Goal: Find specific page/section: Find specific page/section

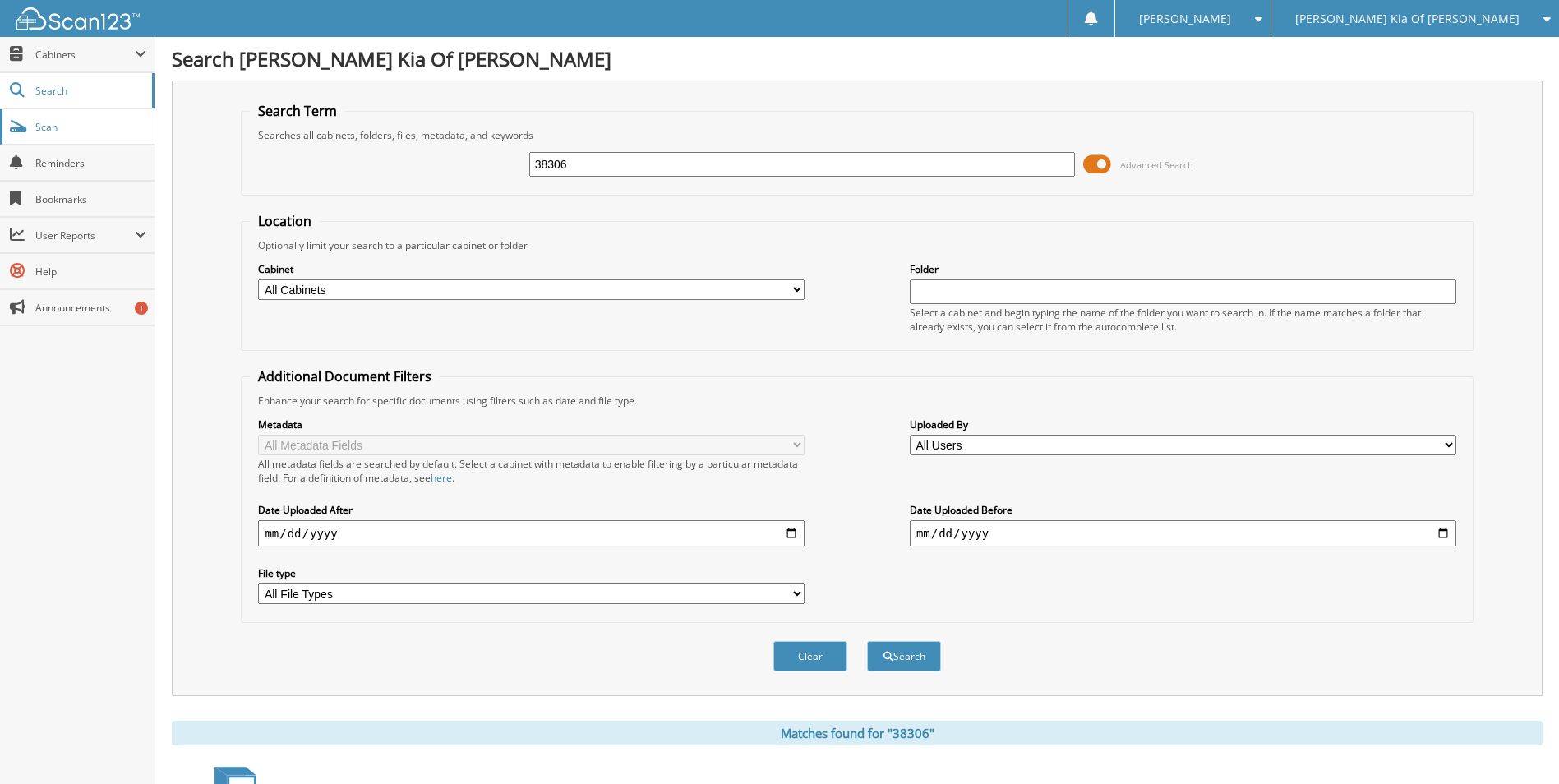
click at [90, 124] on span "Scan" at bounding box center [91, 127] width 111 height 14
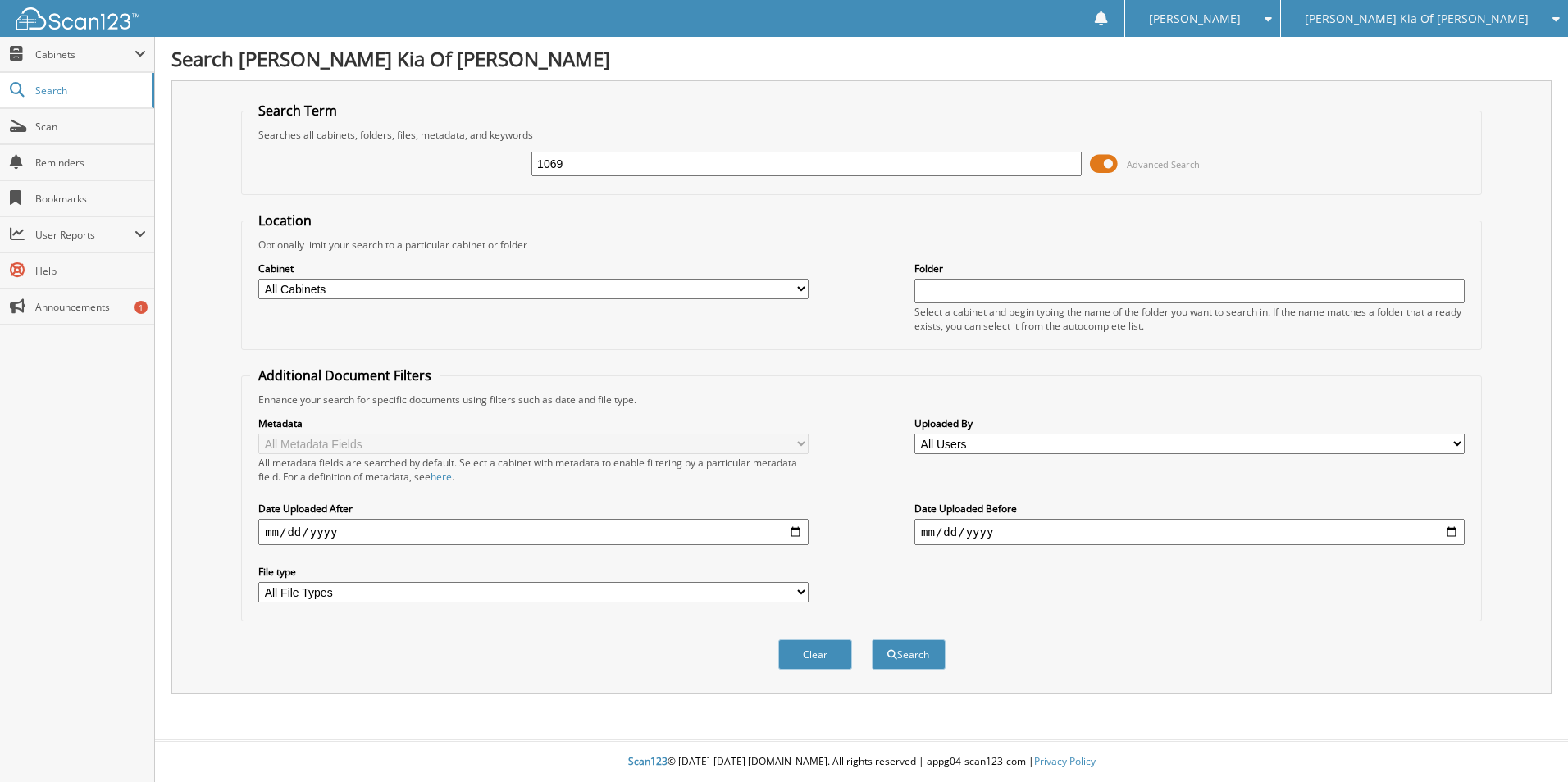
type input "1069"
click at [871, 639] on button "Search" at bounding box center [908, 654] width 73 height 31
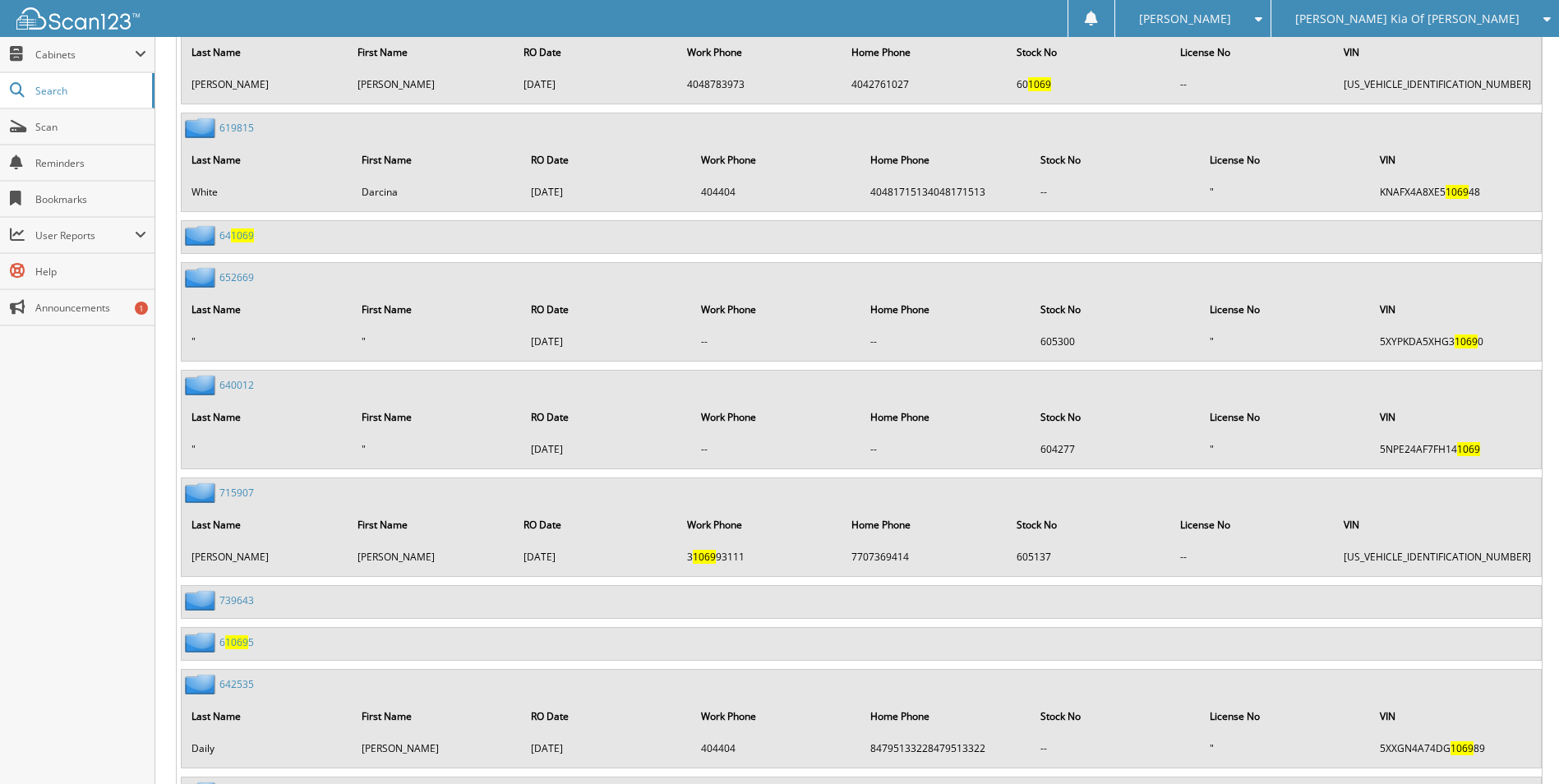
scroll to position [39656, 0]
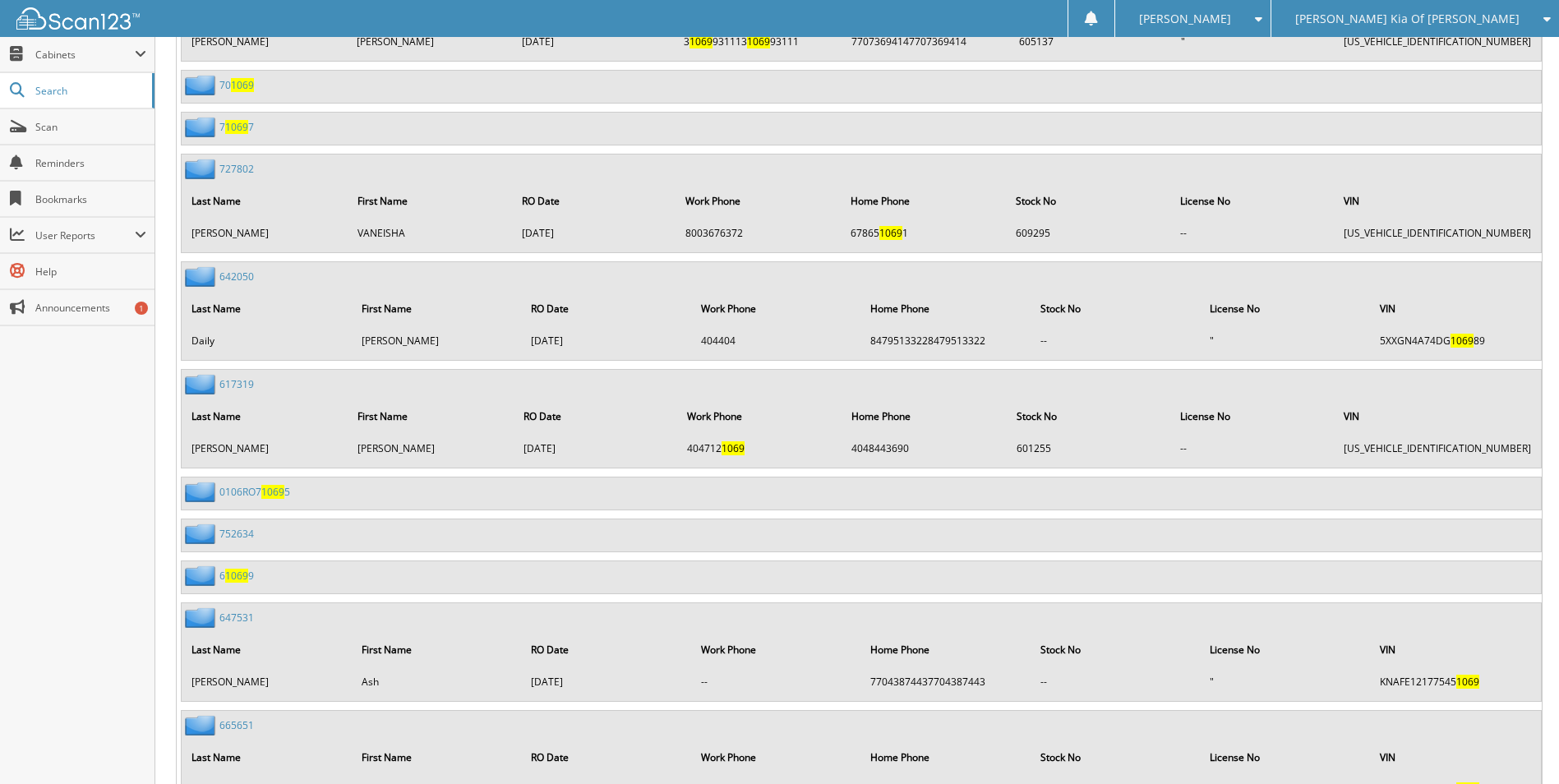
drag, startPoint x: 49, startPoint y: 600, endPoint x: 55, endPoint y: 584, distance: 17.1
click at [50, 594] on div "Close Cabinets This Company All Companies Email Addresses" at bounding box center [78, 410] width 155 height 747
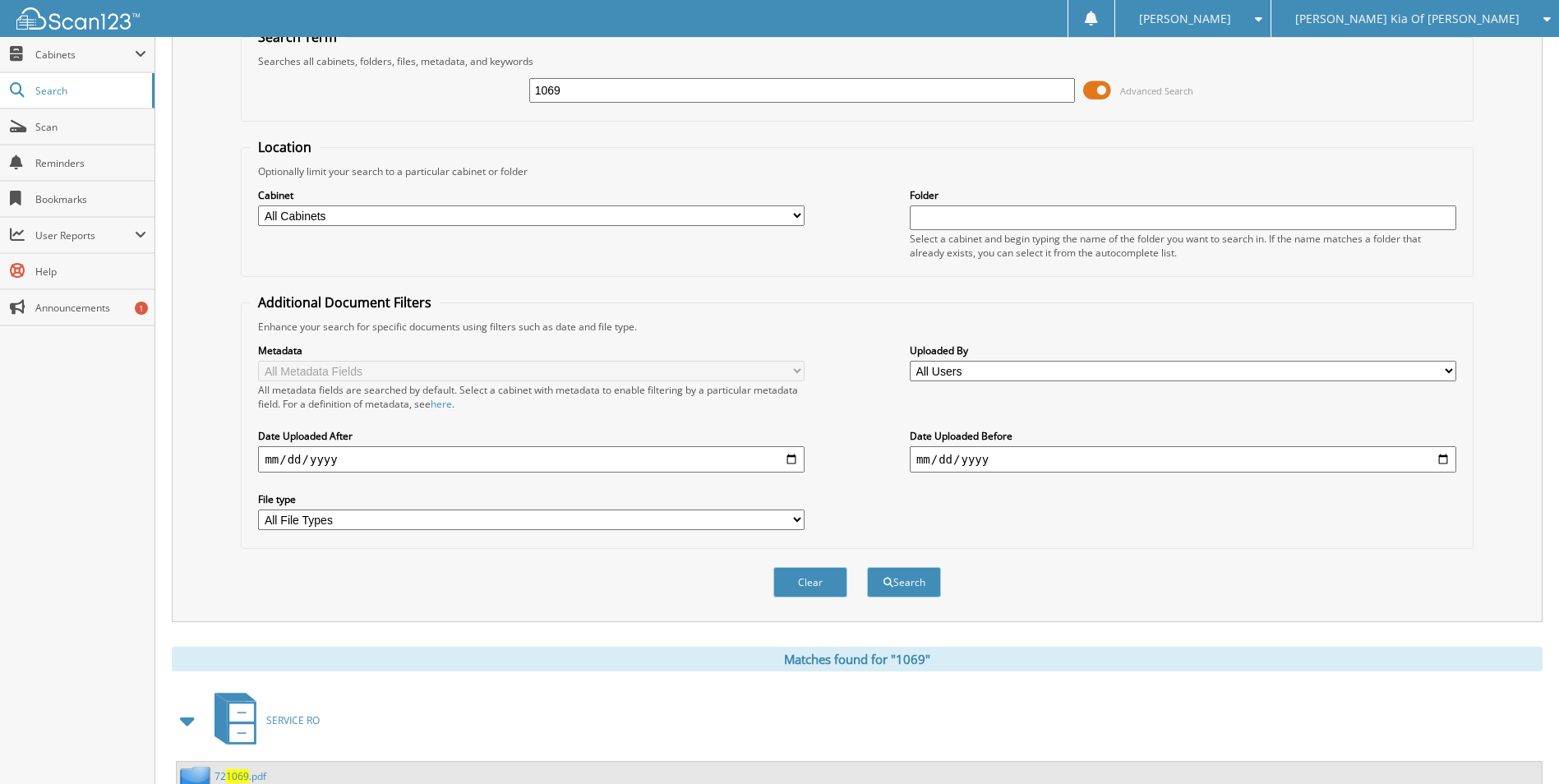
scroll to position [0, 0]
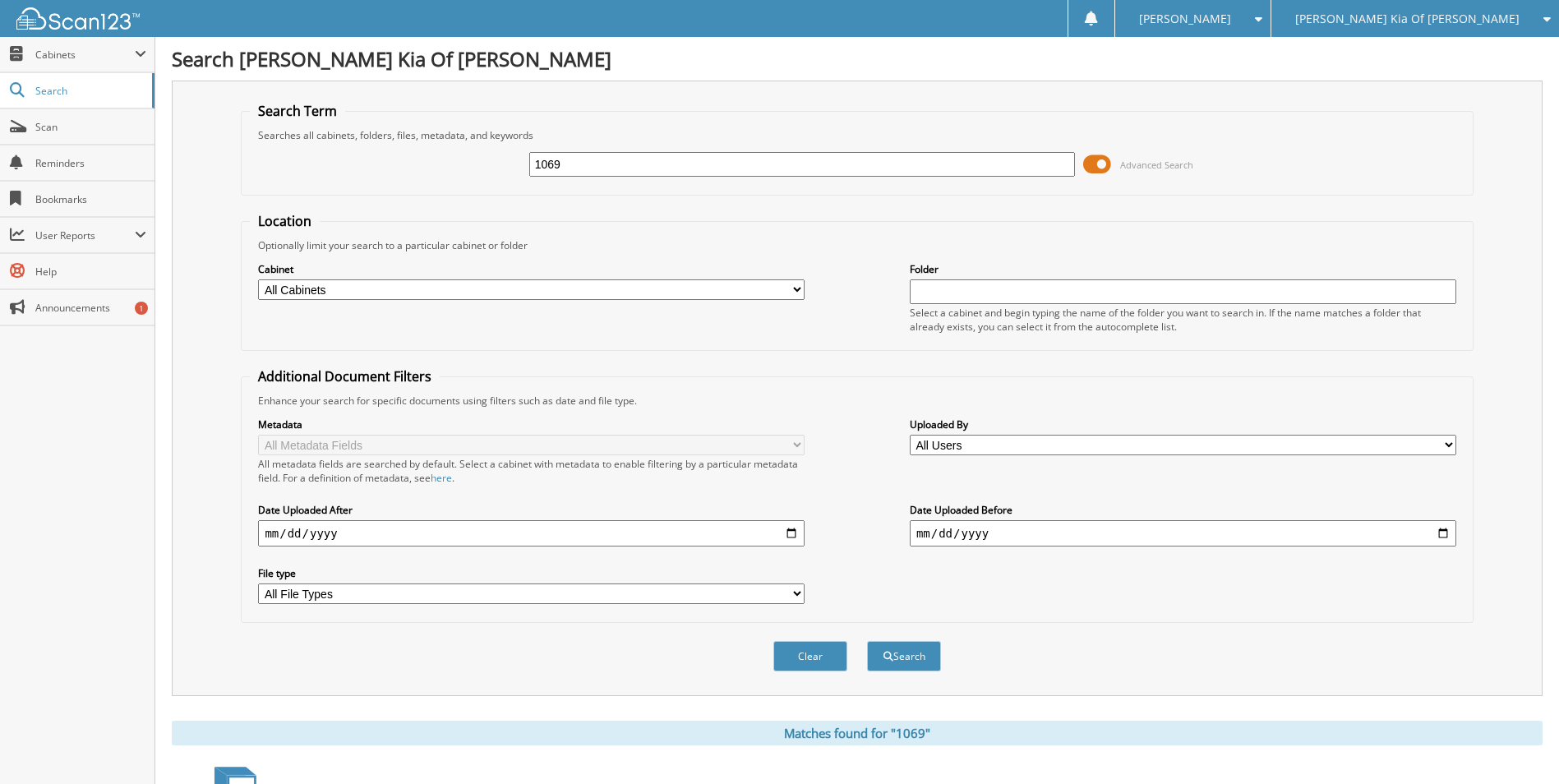
click at [534, 163] on input "1069" at bounding box center [802, 165] width 547 height 25
type input "eft1069"
click at [867, 641] on button "Search" at bounding box center [903, 656] width 74 height 31
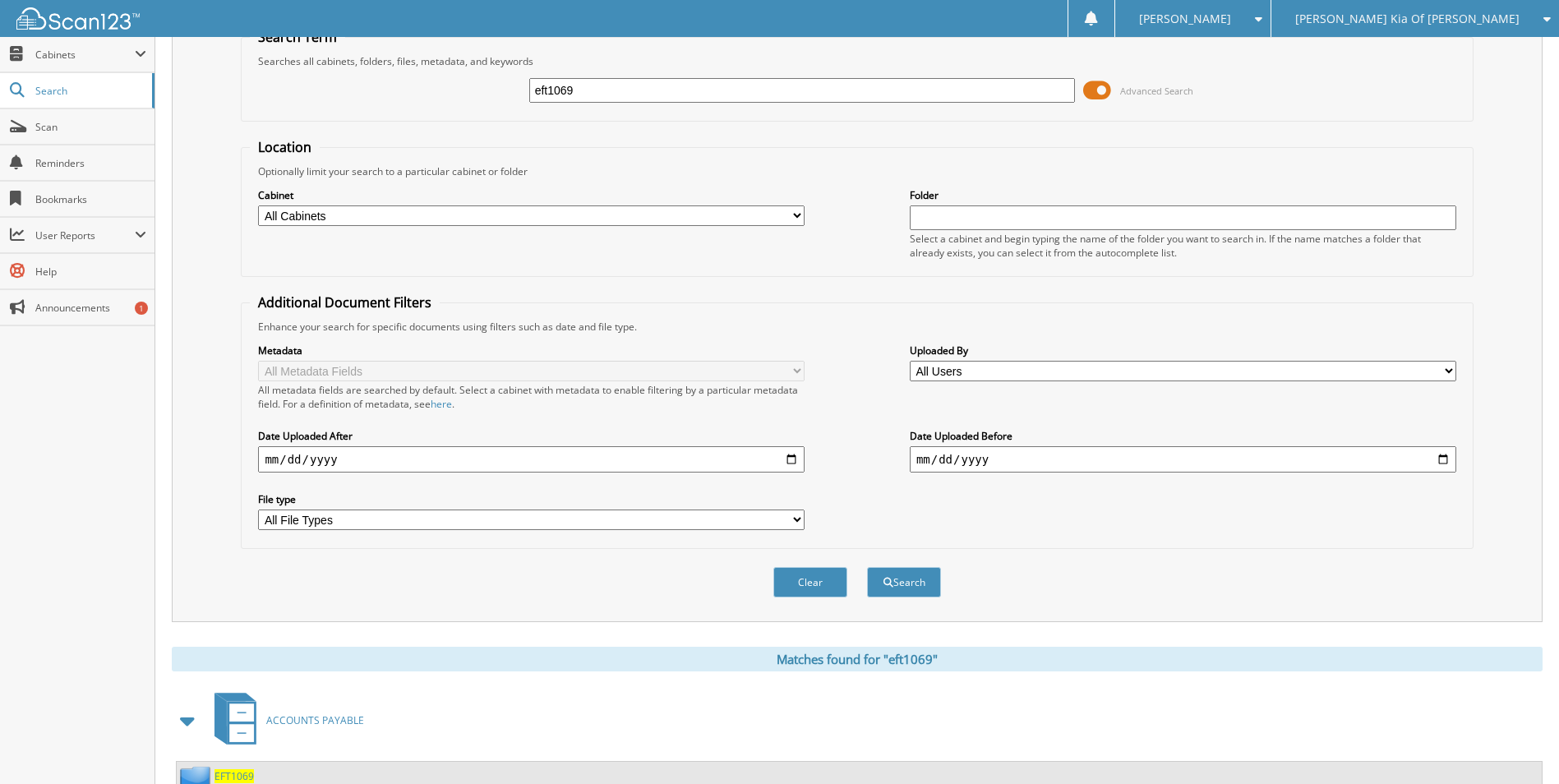
scroll to position [235, 0]
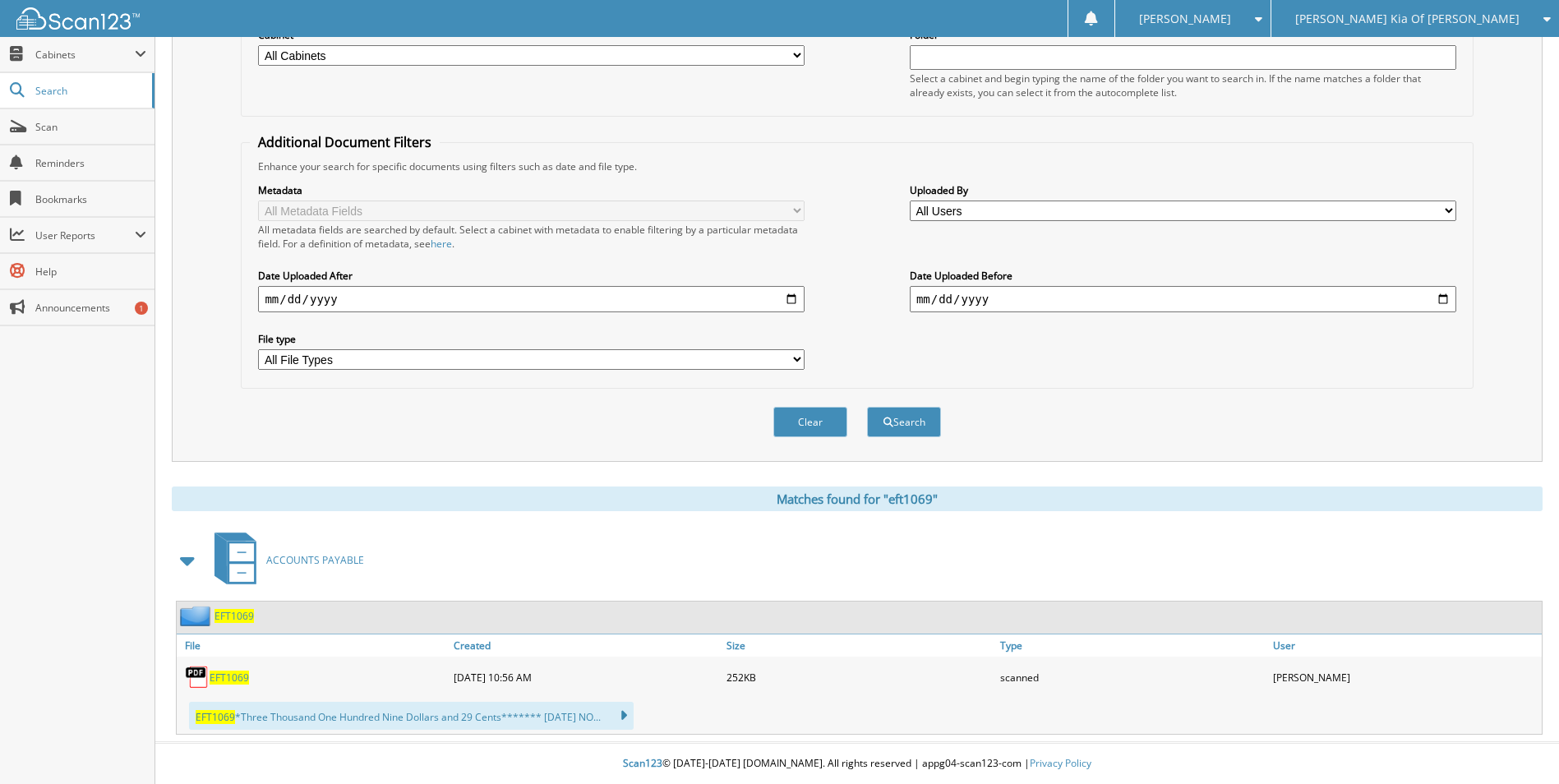
click at [225, 681] on span "EFT1069" at bounding box center [229, 677] width 40 height 14
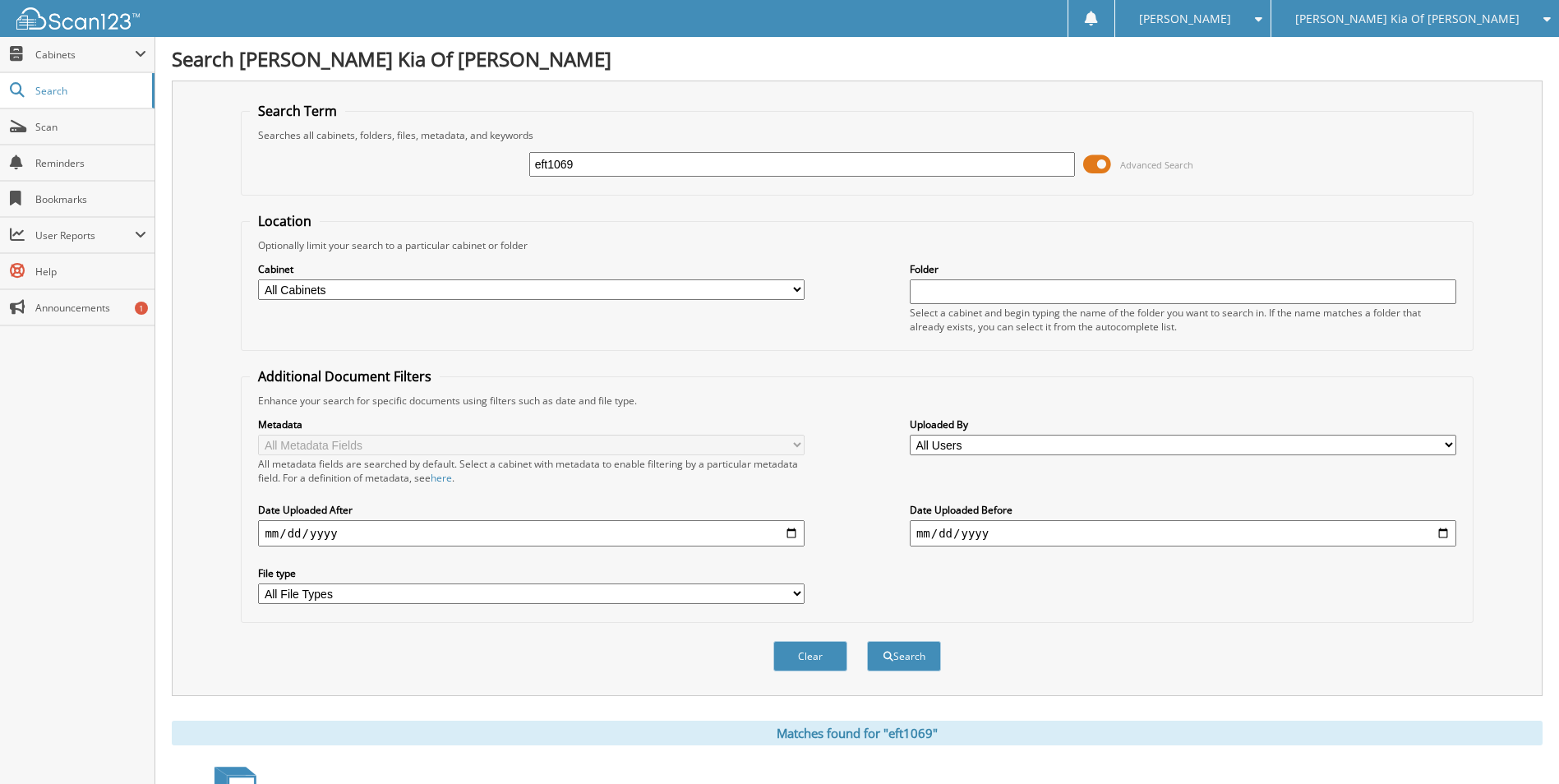
drag, startPoint x: 589, startPoint y: 164, endPoint x: 474, endPoint y: 79, distance: 143.0
click at [431, 159] on div "eft1069 Advanced Search" at bounding box center [857, 165] width 1214 height 45
type input "eft1022"
click at [867, 641] on button "Search" at bounding box center [903, 656] width 74 height 31
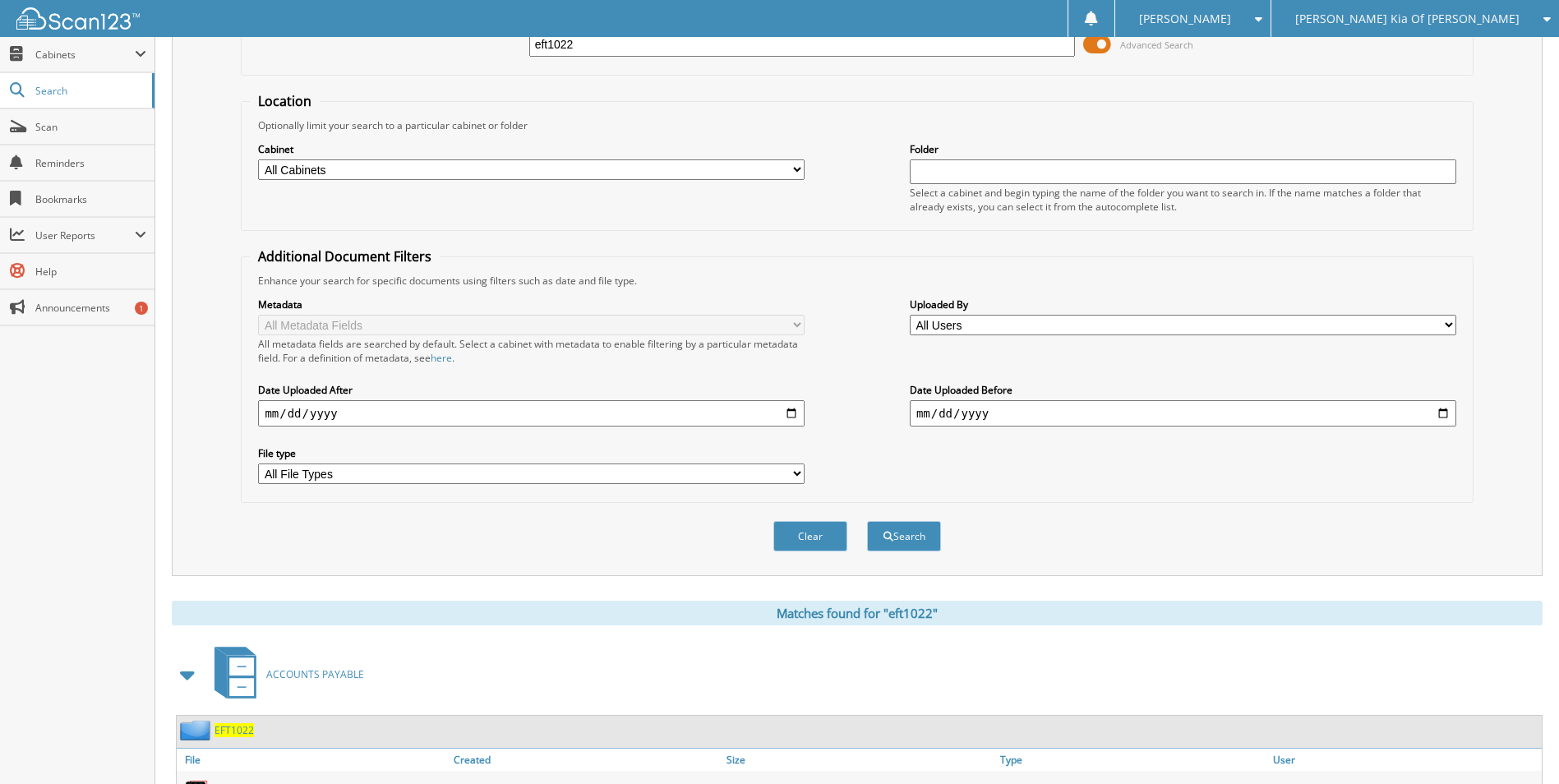
scroll to position [235, 0]
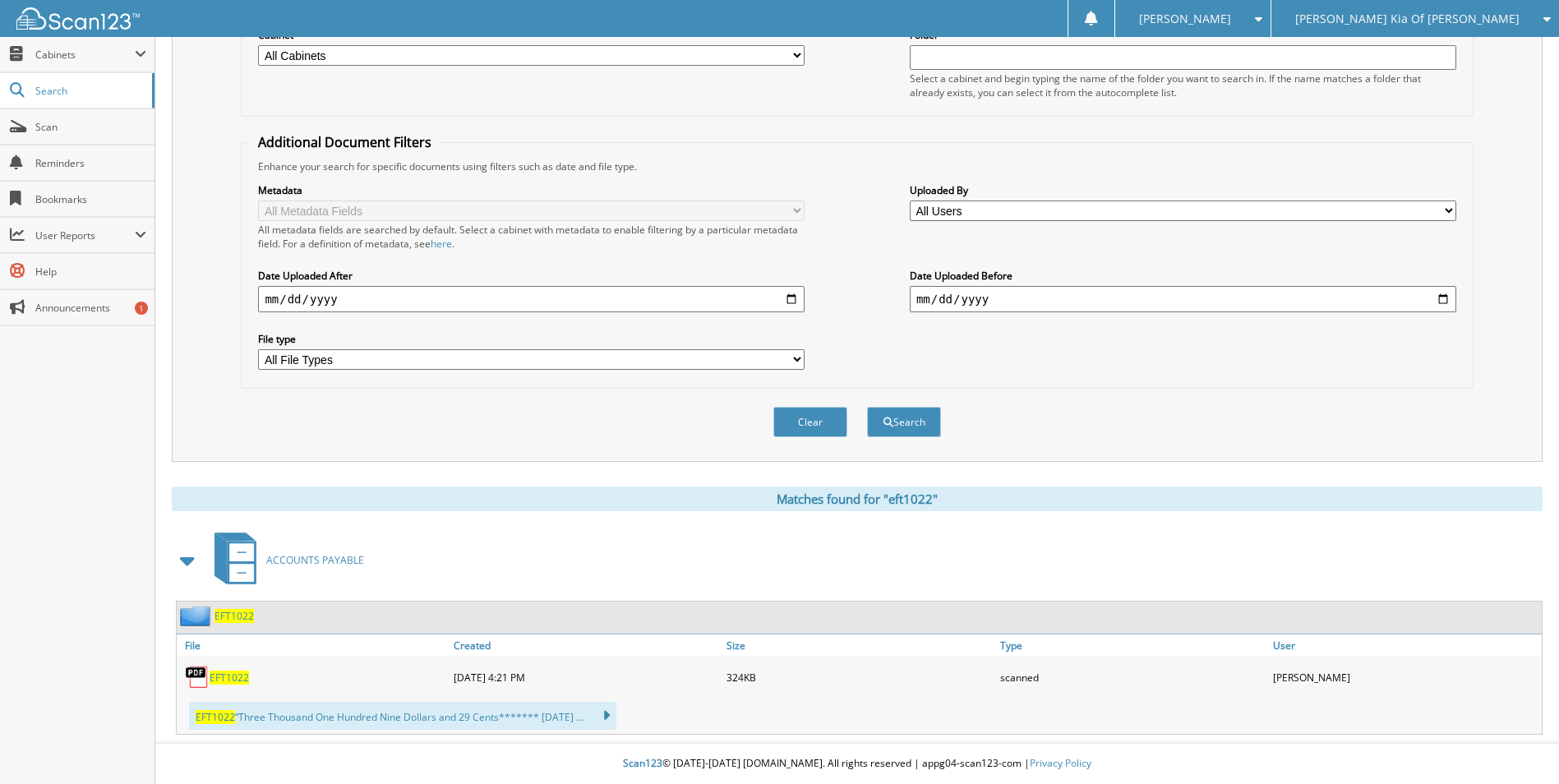
click at [232, 671] on span "EFT1022" at bounding box center [229, 677] width 40 height 14
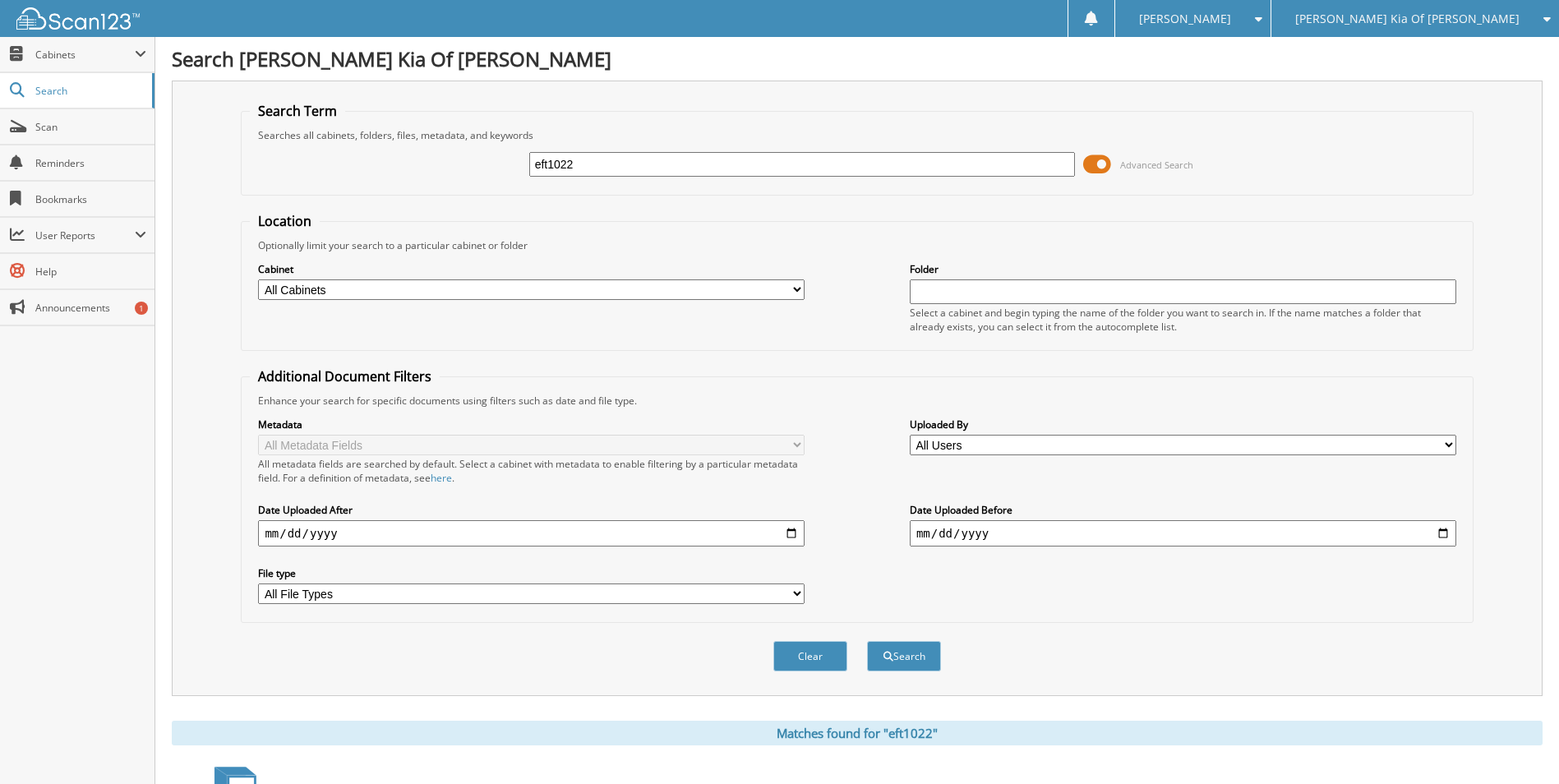
click at [590, 170] on input "eft1022" at bounding box center [802, 165] width 547 height 25
type input "eft1031"
click at [867, 641] on button "Search" at bounding box center [903, 656] width 74 height 31
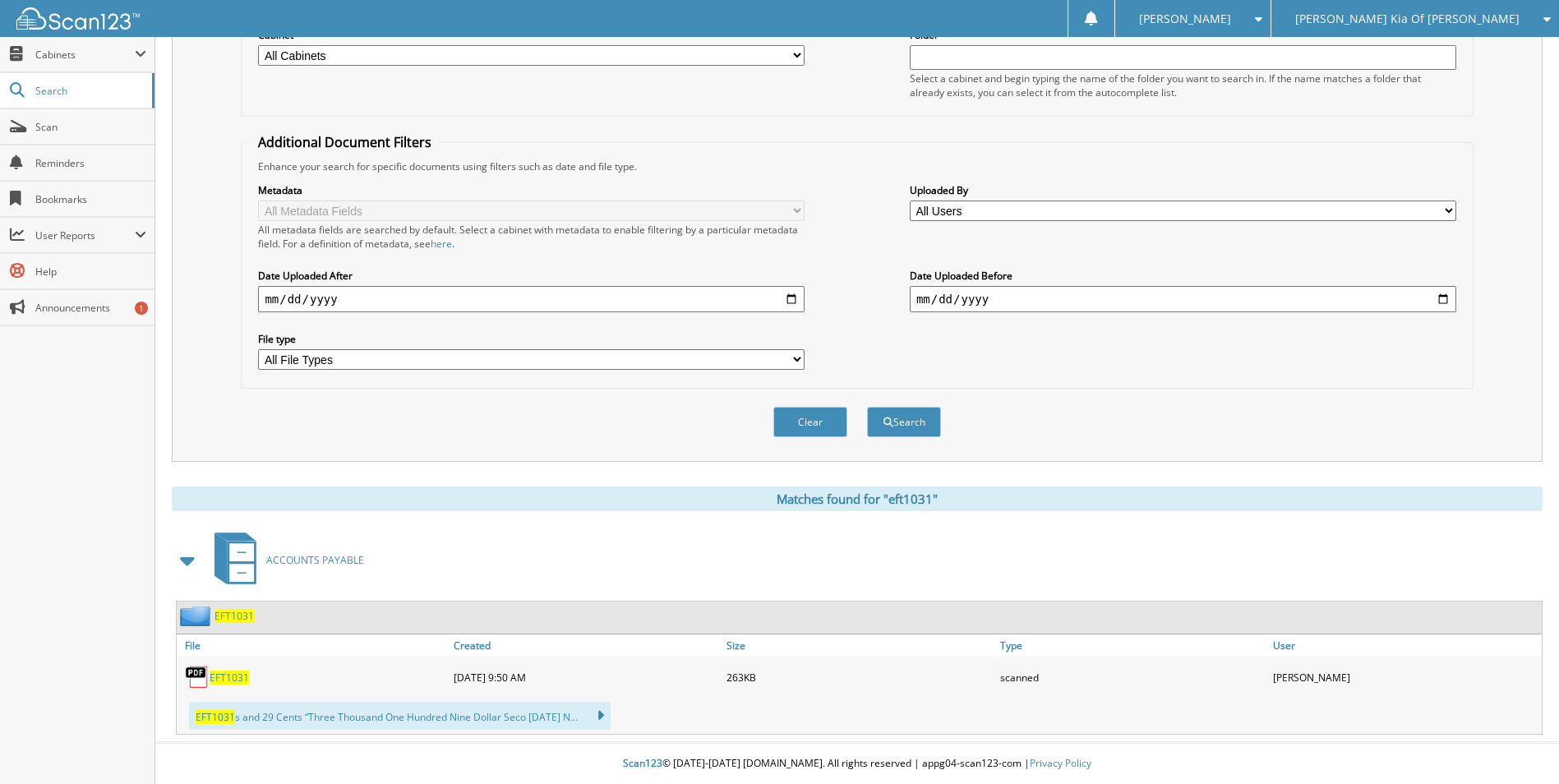
click at [225, 667] on div "EFT1031" at bounding box center [313, 677] width 273 height 33
click at [227, 678] on span "EFT1031" at bounding box center [229, 677] width 40 height 14
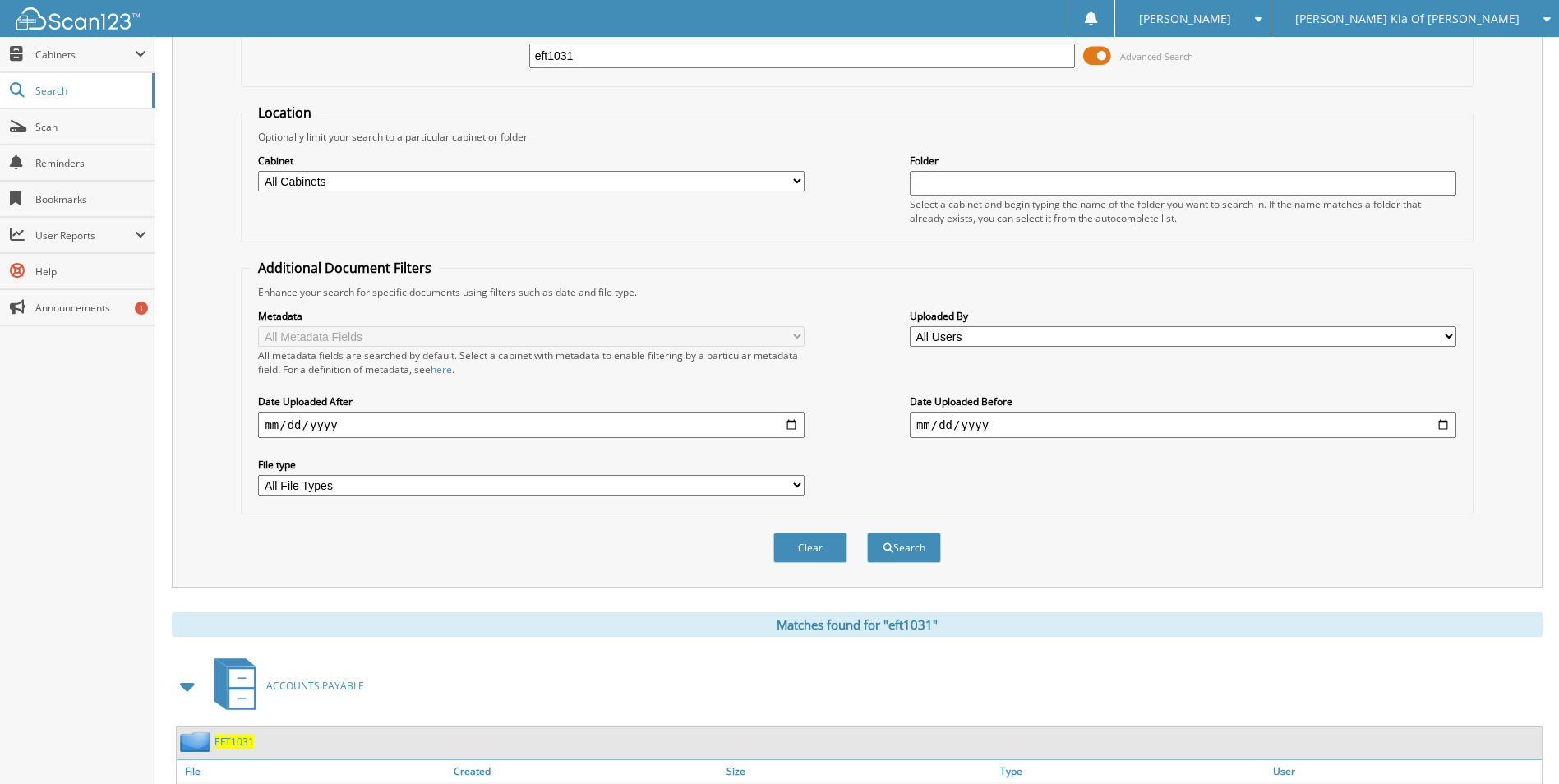
scroll to position [0, 0]
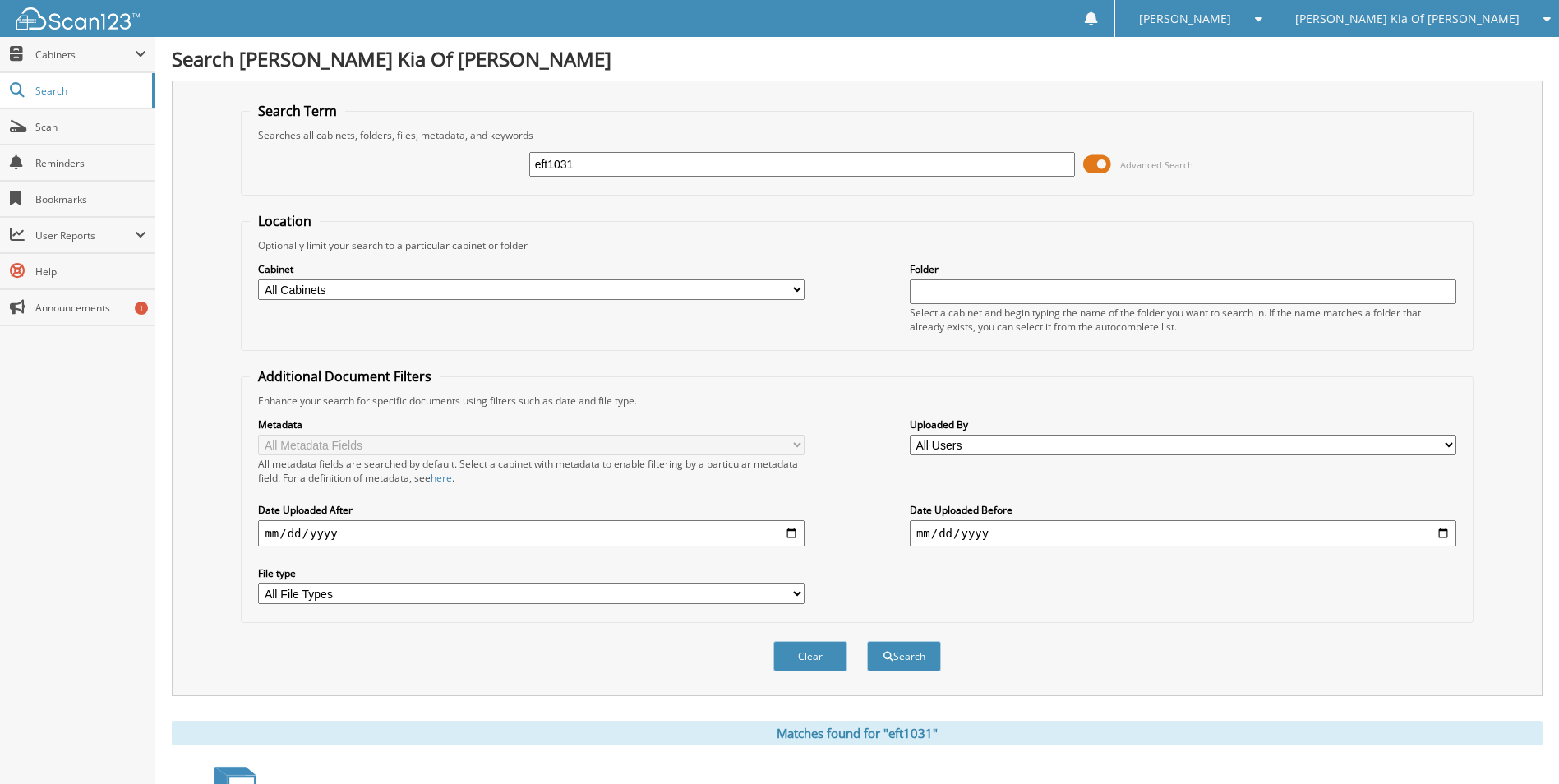
click at [641, 160] on input "eft1031" at bounding box center [802, 165] width 547 height 25
type input "eft1016"
click at [867, 641] on button "Search" at bounding box center [903, 656] width 74 height 31
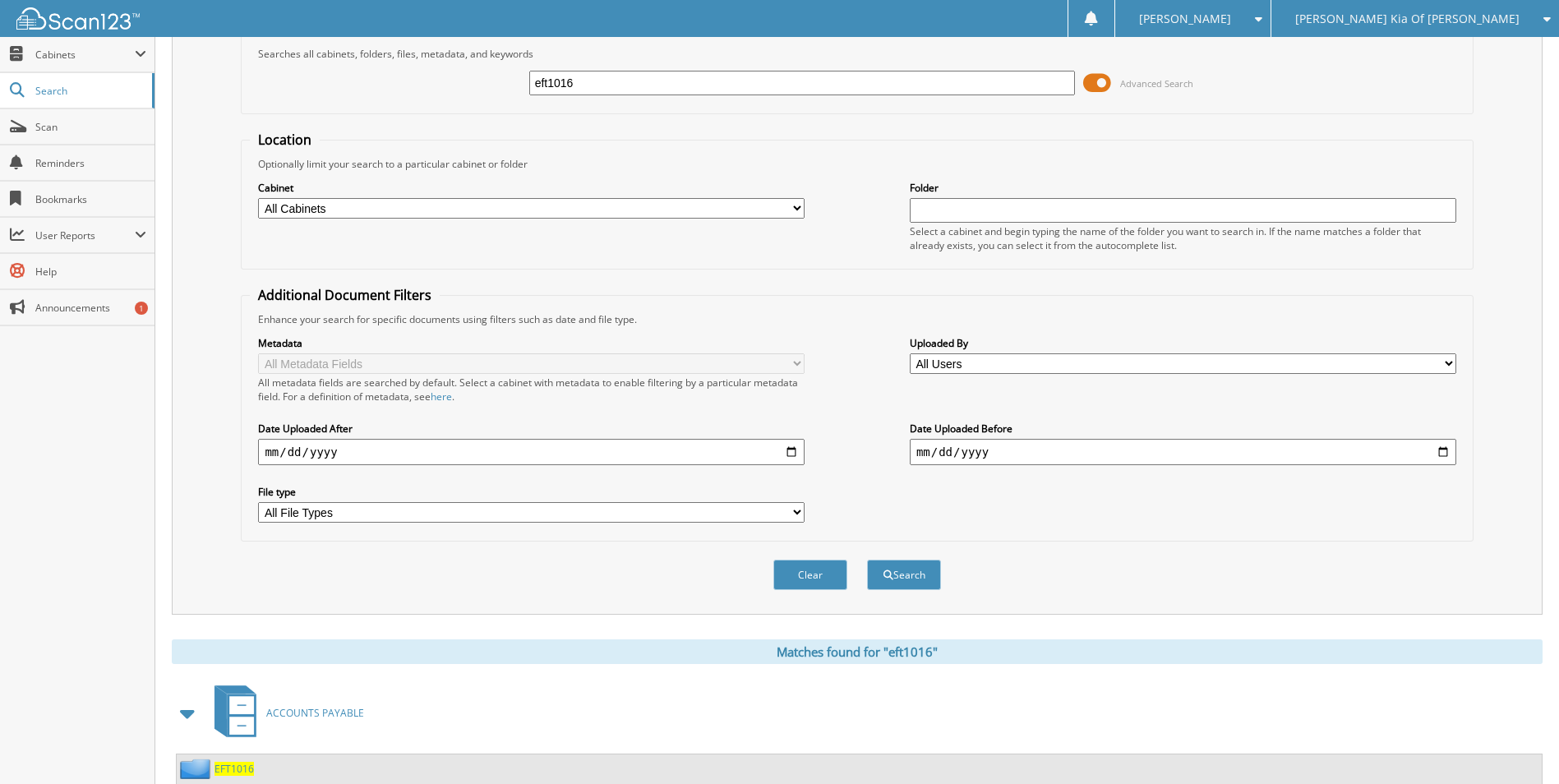
scroll to position [377, 0]
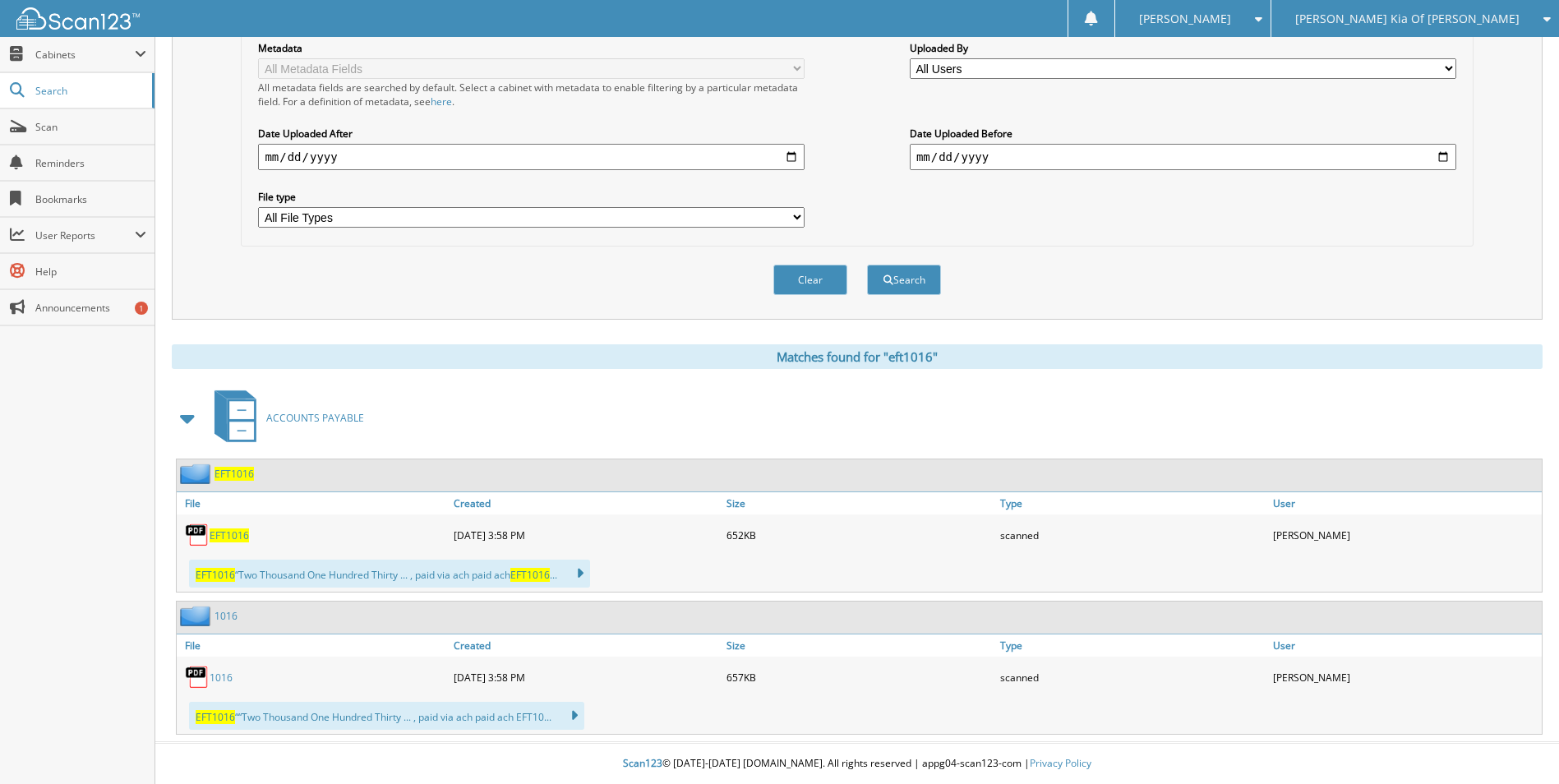
click at [220, 536] on span "EFT1016" at bounding box center [229, 535] width 40 height 14
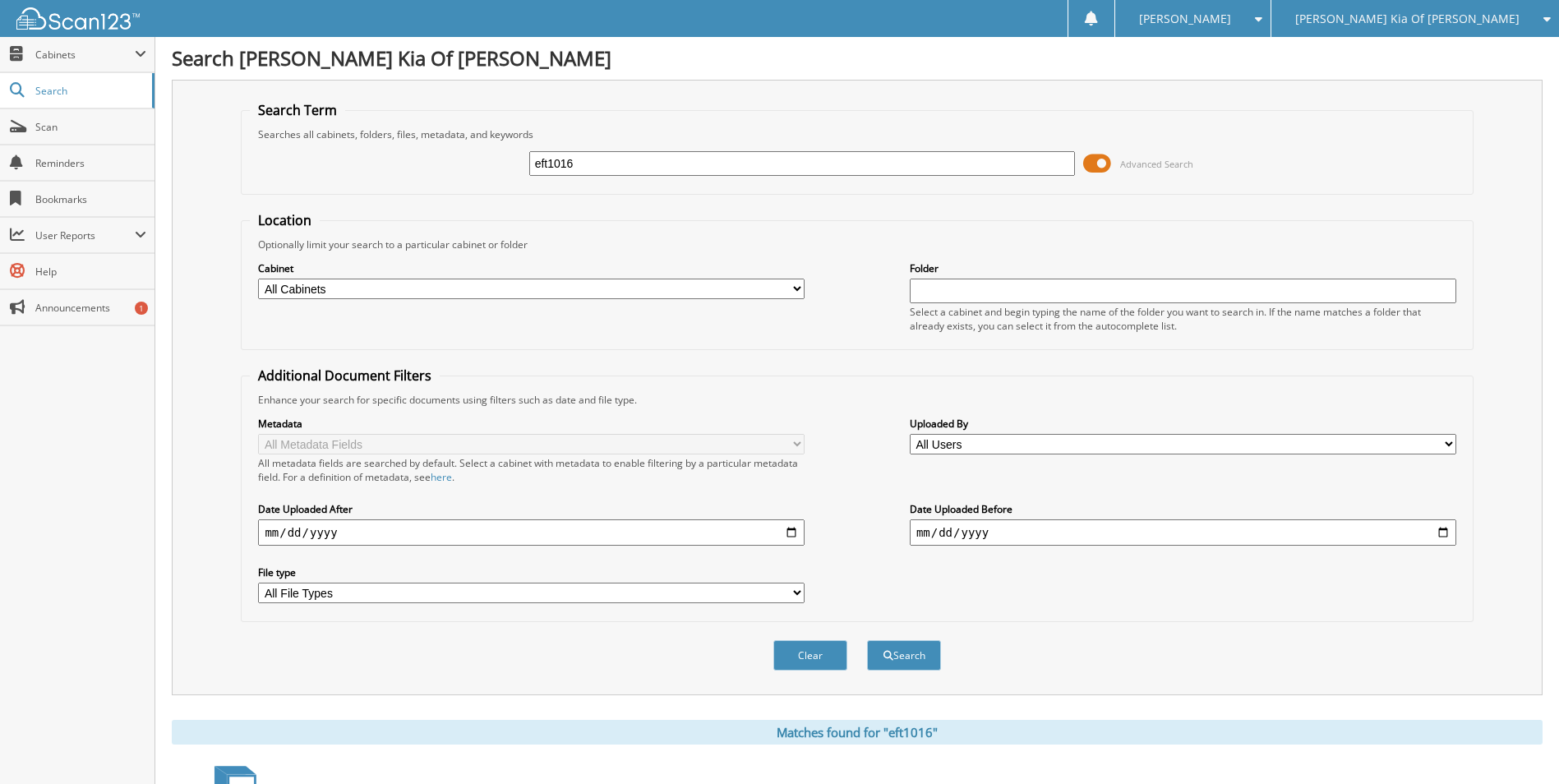
scroll to position [0, 0]
click at [624, 164] on input "eft1016" at bounding box center [802, 165] width 547 height 25
type input "eft1016"
click at [867, 641] on button "Search" at bounding box center [903, 656] width 74 height 31
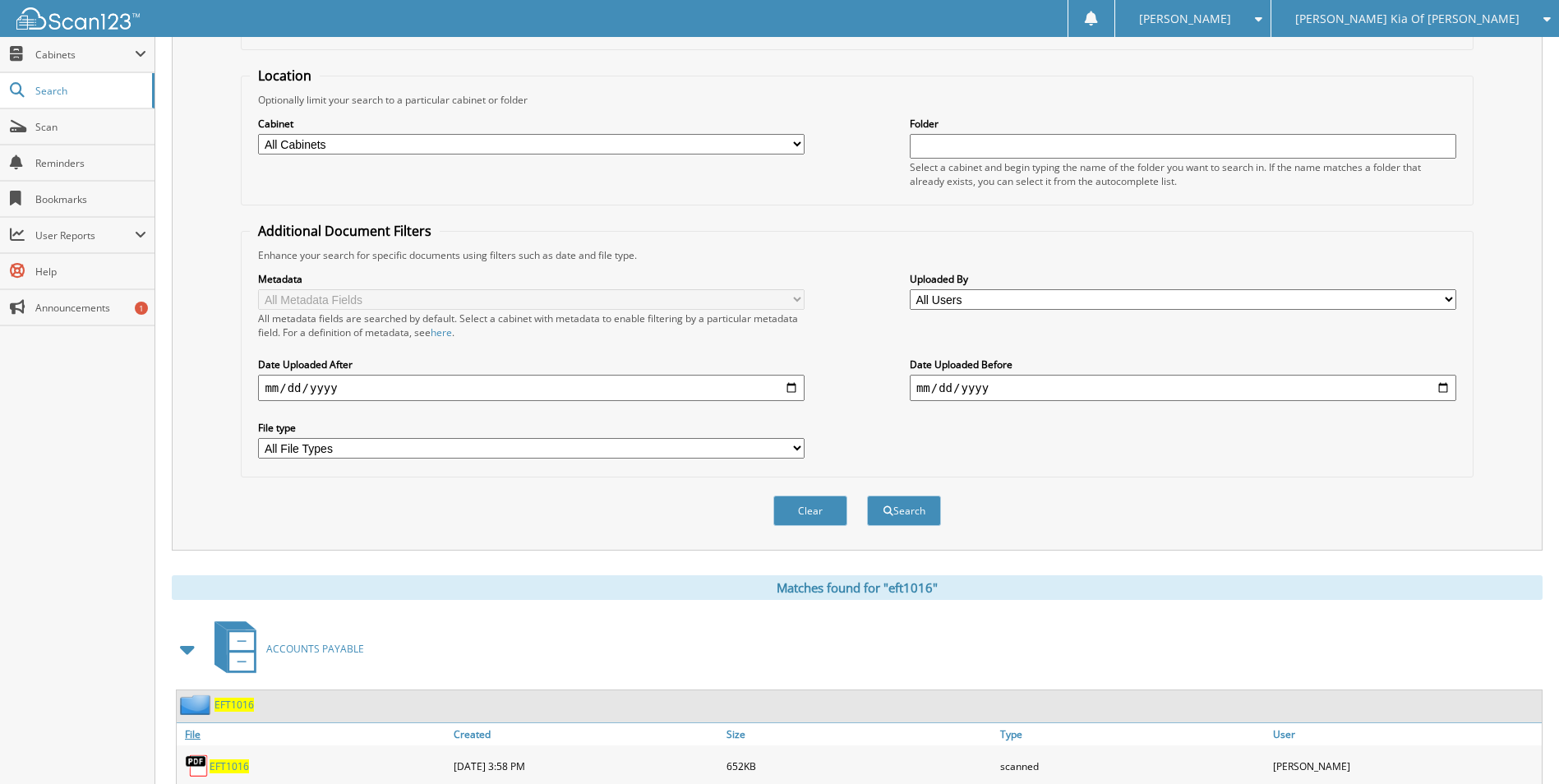
scroll to position [377, 0]
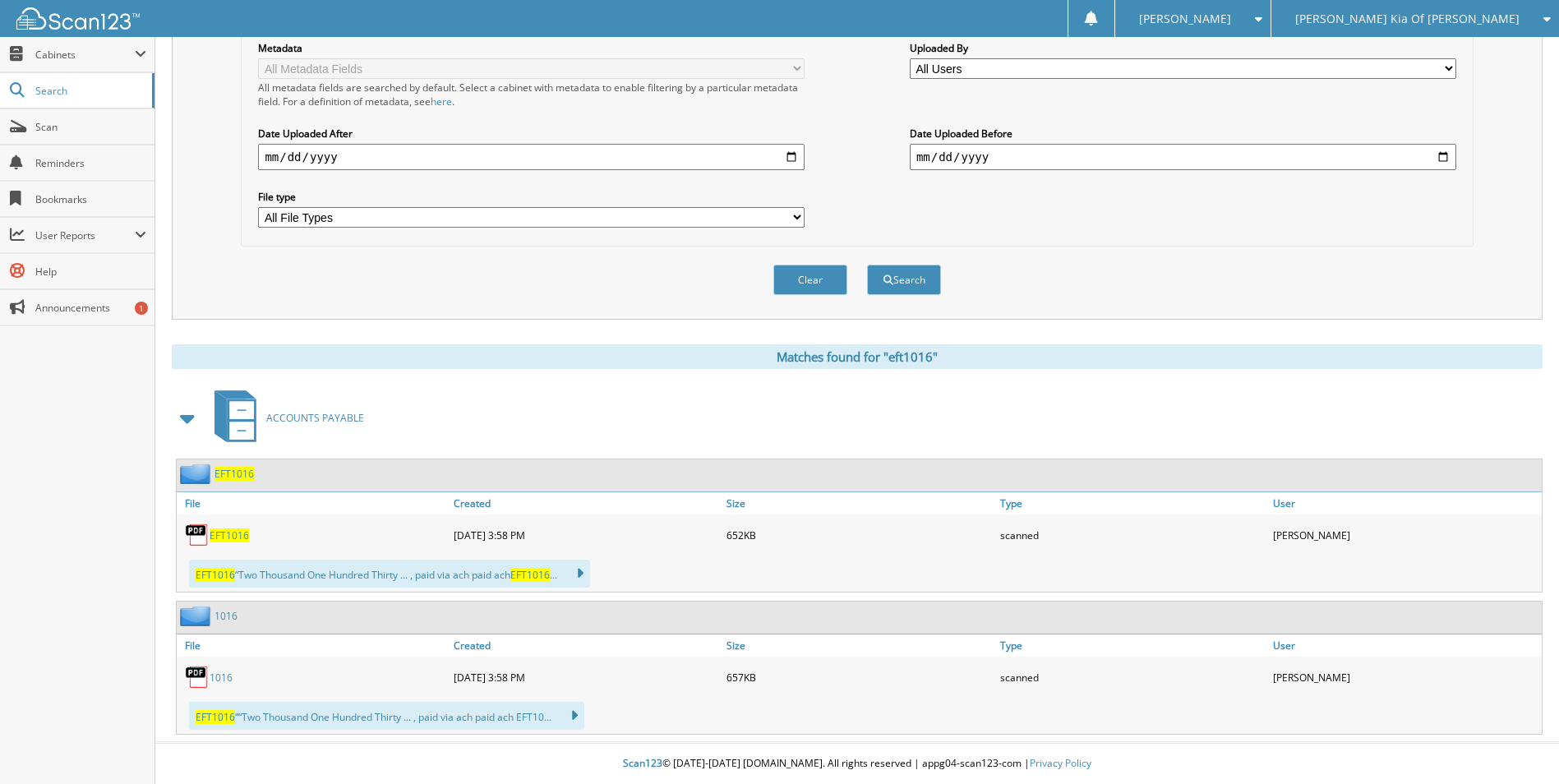
click at [233, 537] on span "EFT1016" at bounding box center [229, 535] width 40 height 14
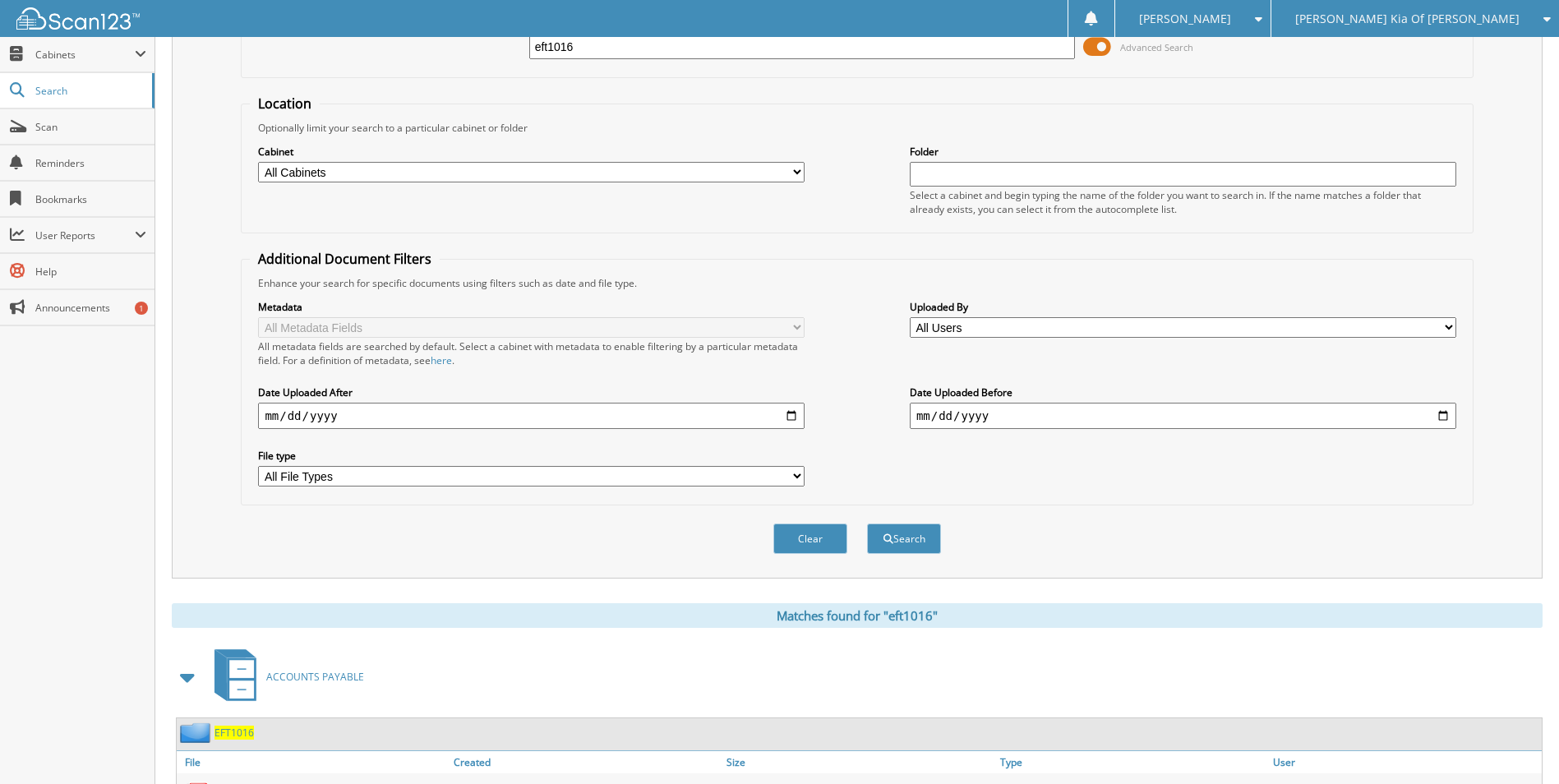
scroll to position [0, 0]
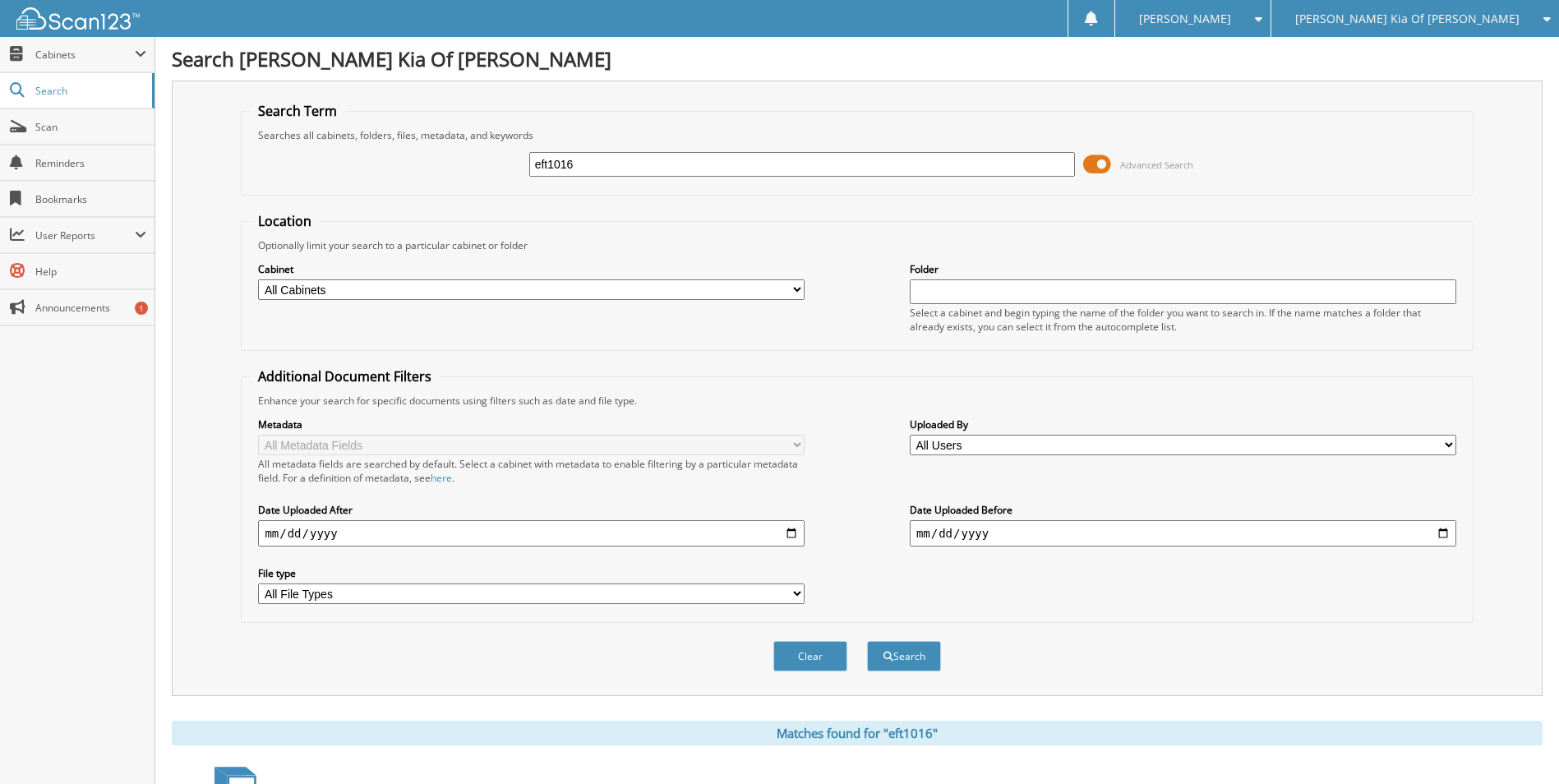
click at [643, 165] on input "eft1016" at bounding box center [802, 165] width 547 height 25
drag, startPoint x: 585, startPoint y: 162, endPoint x: 462, endPoint y: 160, distance: 123.0
click at [462, 160] on div "eft10 Advanced Search" at bounding box center [857, 165] width 1214 height 45
type input "38447"
click at [867, 641] on button "Search" at bounding box center [903, 656] width 74 height 31
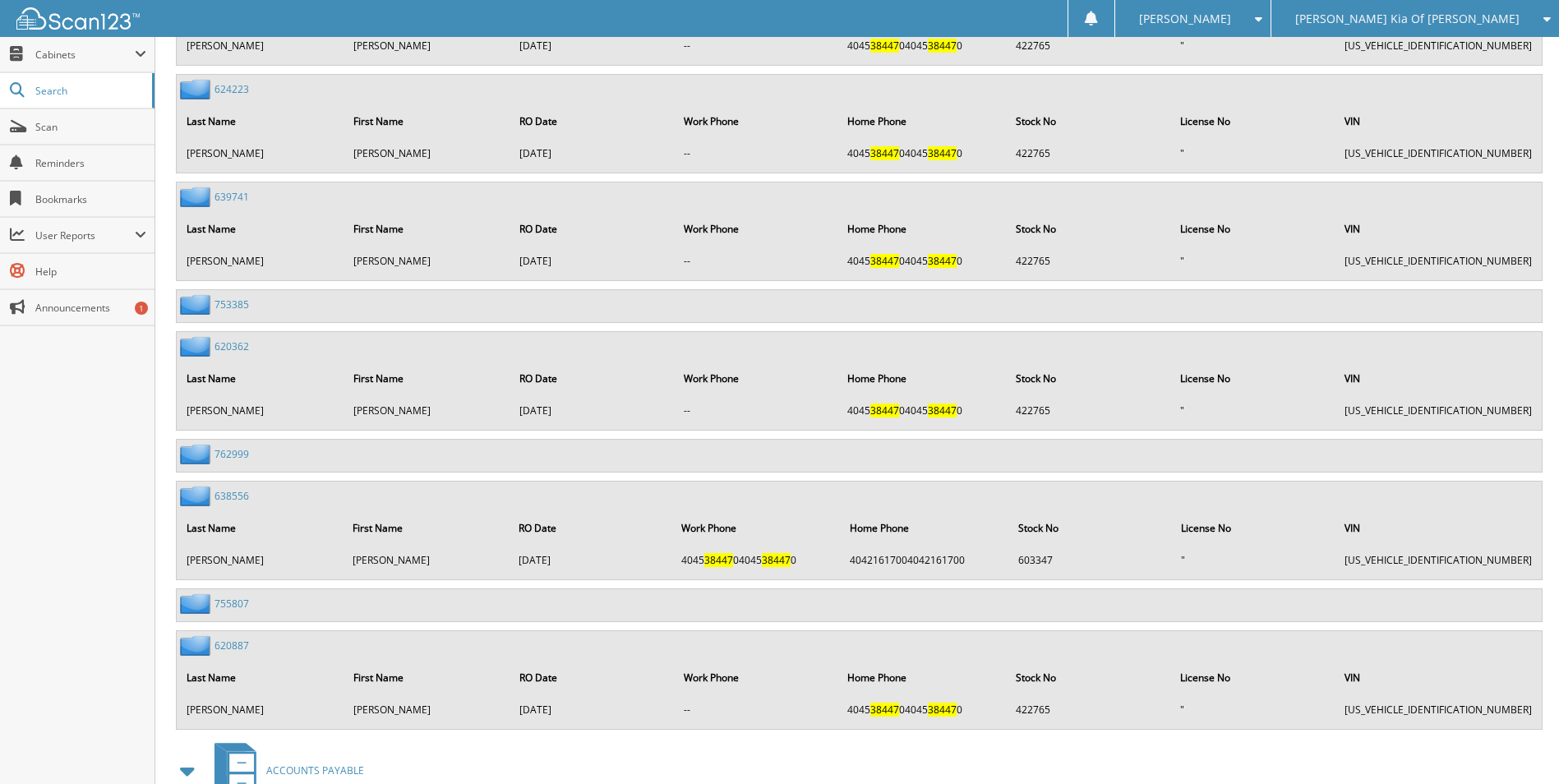
scroll to position [8593, 0]
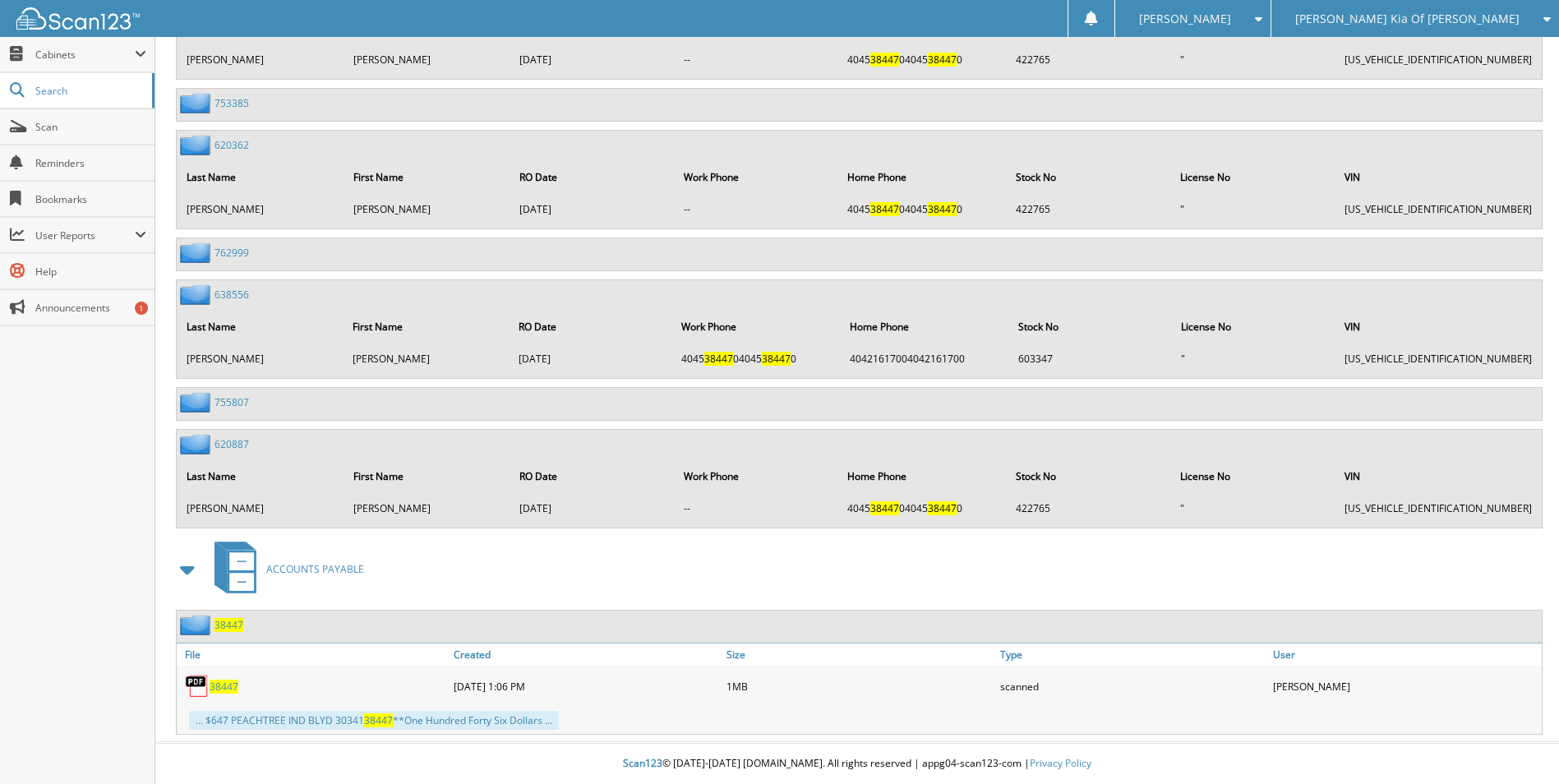
click at [224, 690] on span "38447" at bounding box center [223, 686] width 29 height 14
drag, startPoint x: 735, startPoint y: 184, endPoint x: 600, endPoint y: 278, distance: 164.5
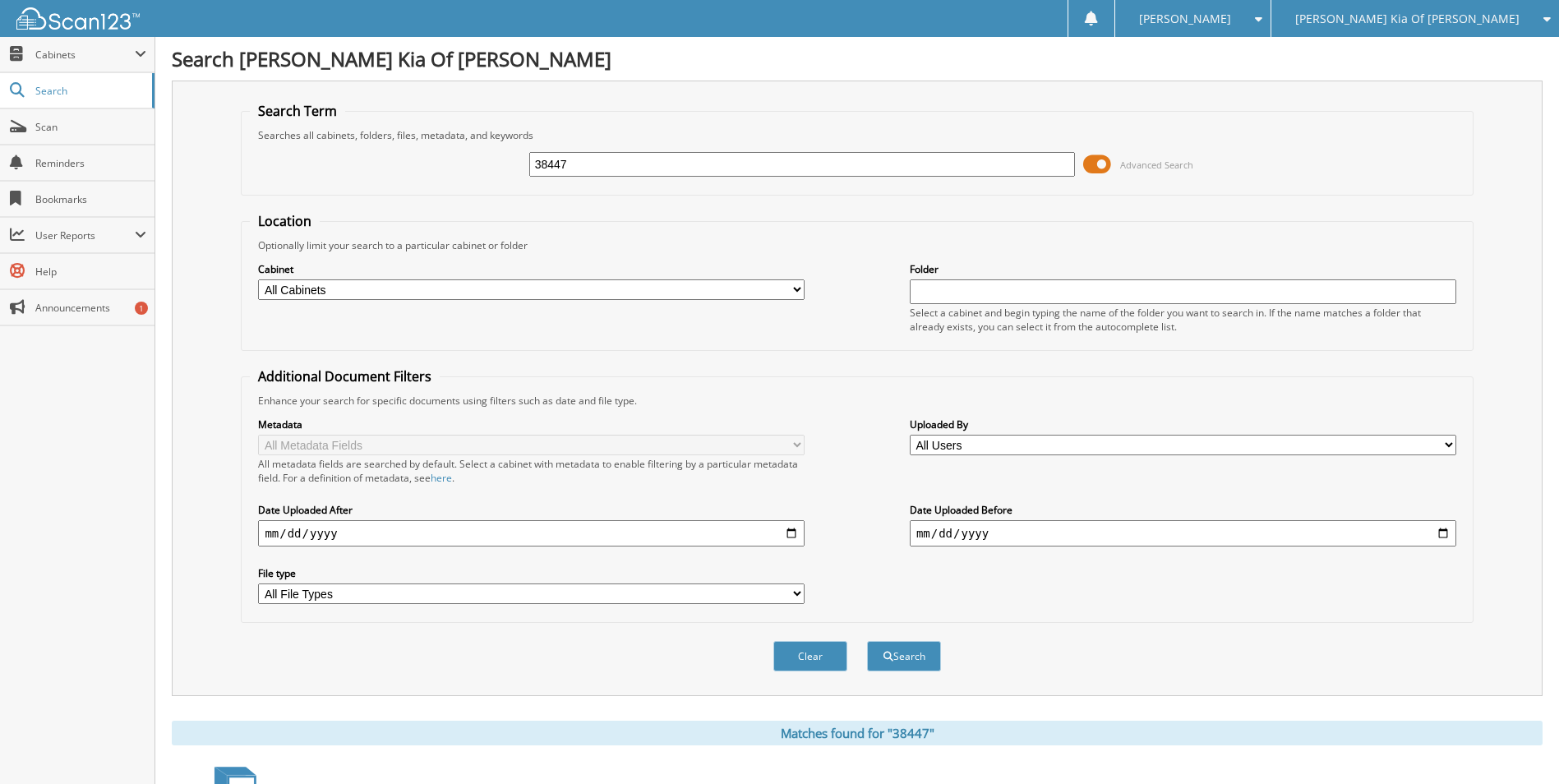
drag, startPoint x: 605, startPoint y: 160, endPoint x: 342, endPoint y: 150, distance: 263.2
click at [231, 165] on div "Search Term Searches all cabinets, folders, files, metadata, and keywords 38447…" at bounding box center [858, 388] width 1371 height 615
type input "38275"
click at [867, 641] on button "Search" at bounding box center [903, 656] width 74 height 31
click at [248, 580] on fieldset "Additional Document Filters Enhance your search for specific documents using fi…" at bounding box center [857, 495] width 1232 height 256
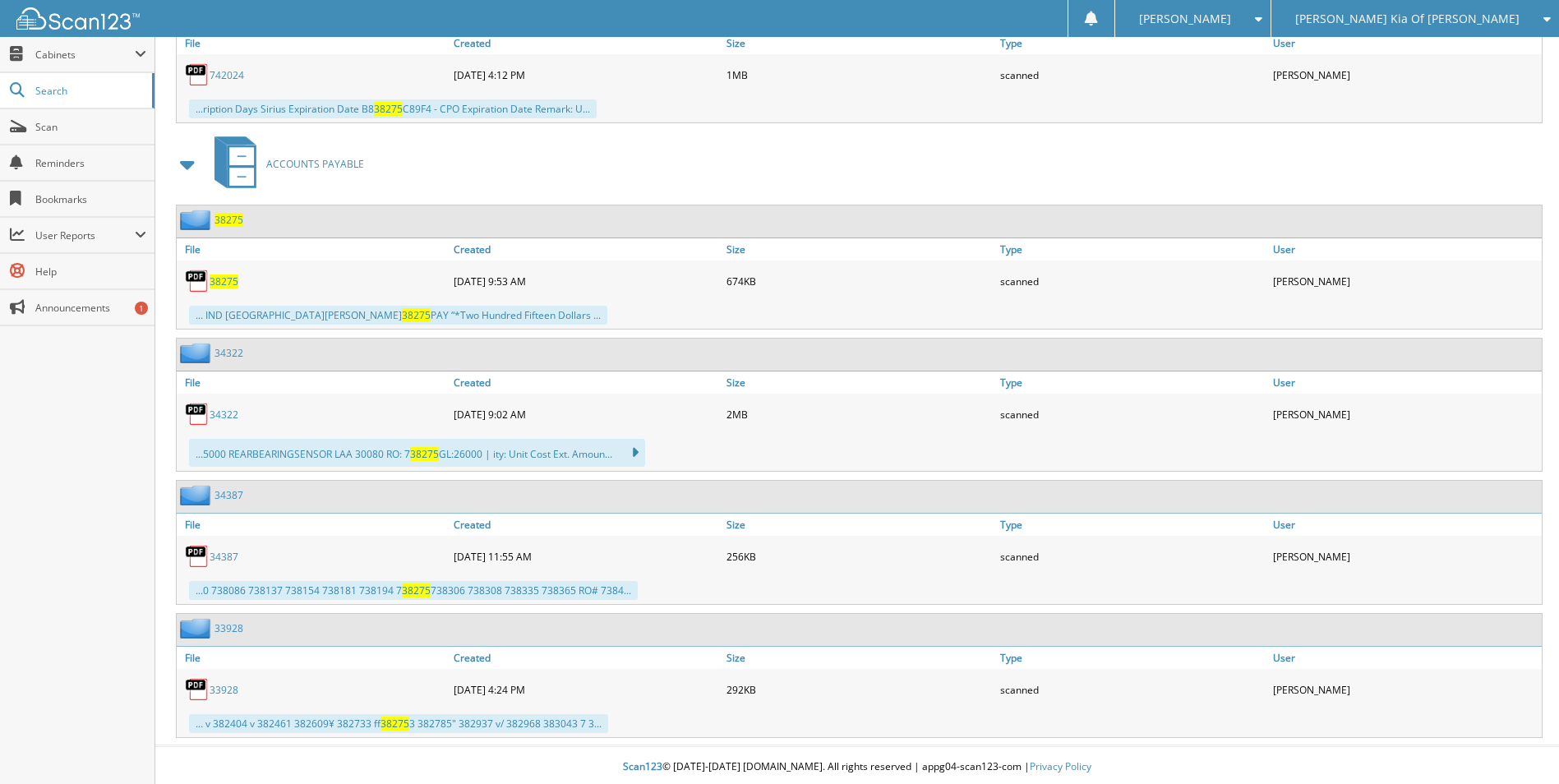
scroll to position [1423, 0]
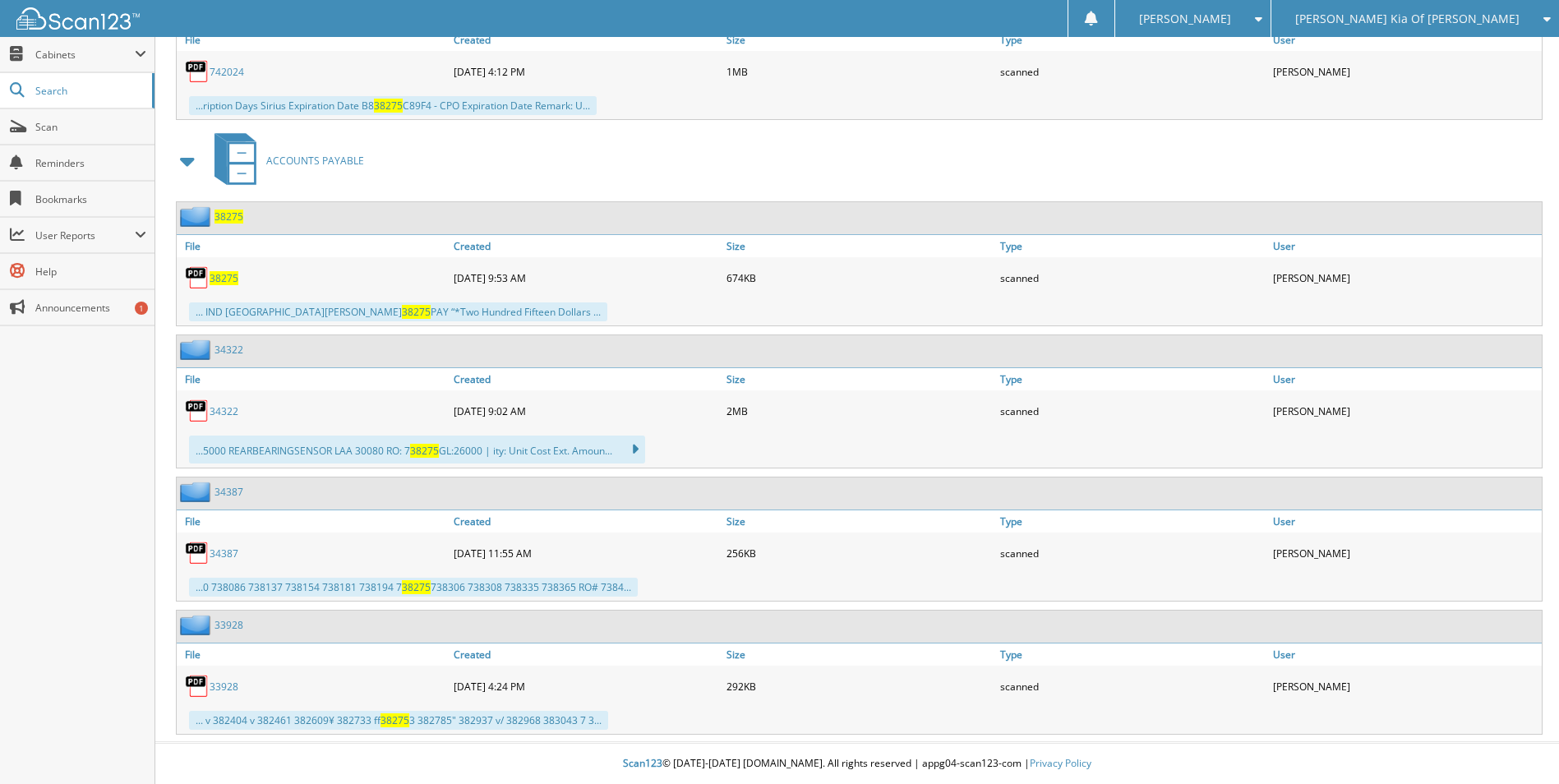
click at [223, 277] on span "38275" at bounding box center [223, 278] width 29 height 14
